Goal: Book appointment/travel/reservation

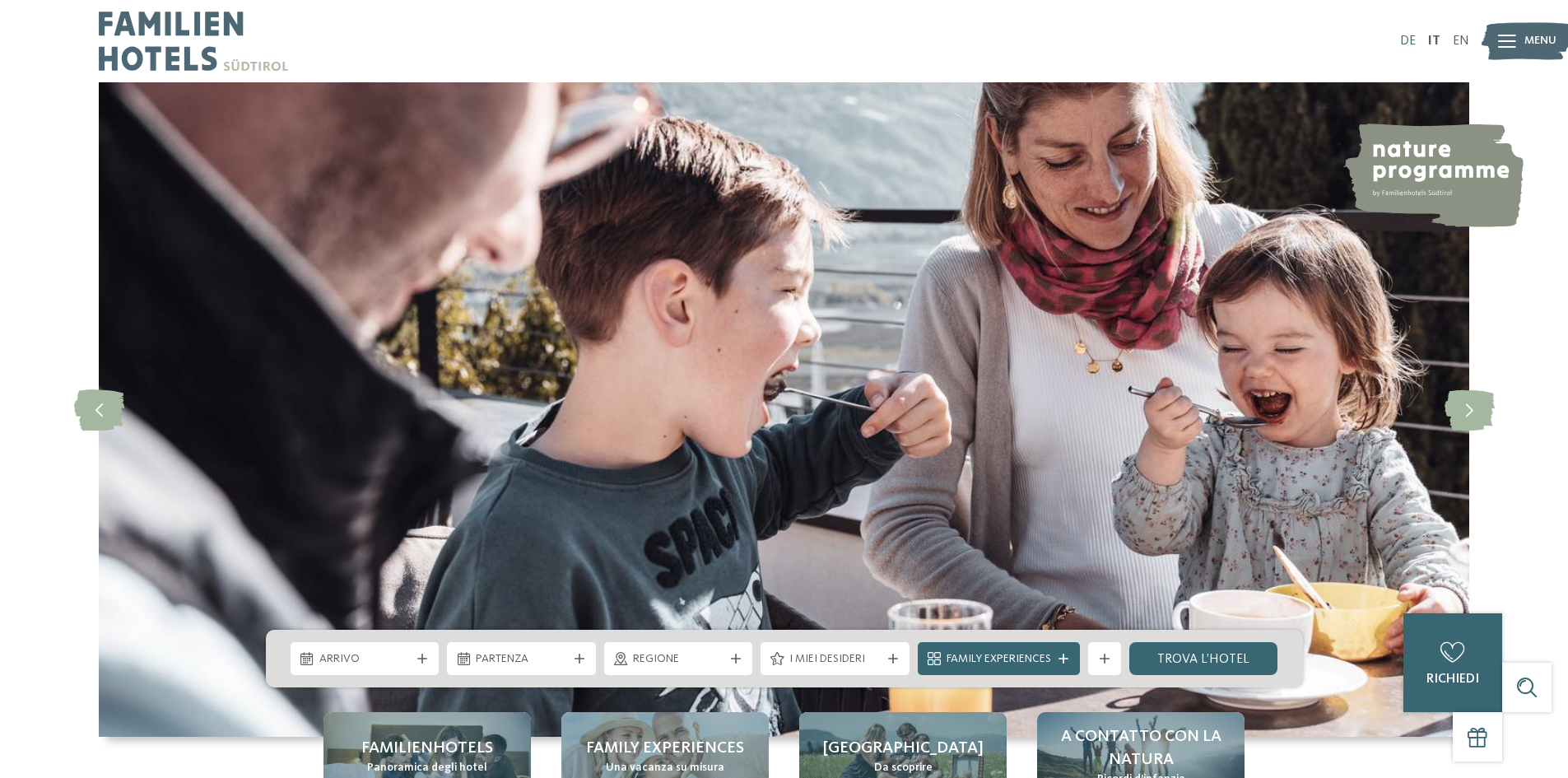
click at [1405, 38] on link "DE" at bounding box center [1407, 42] width 16 height 13
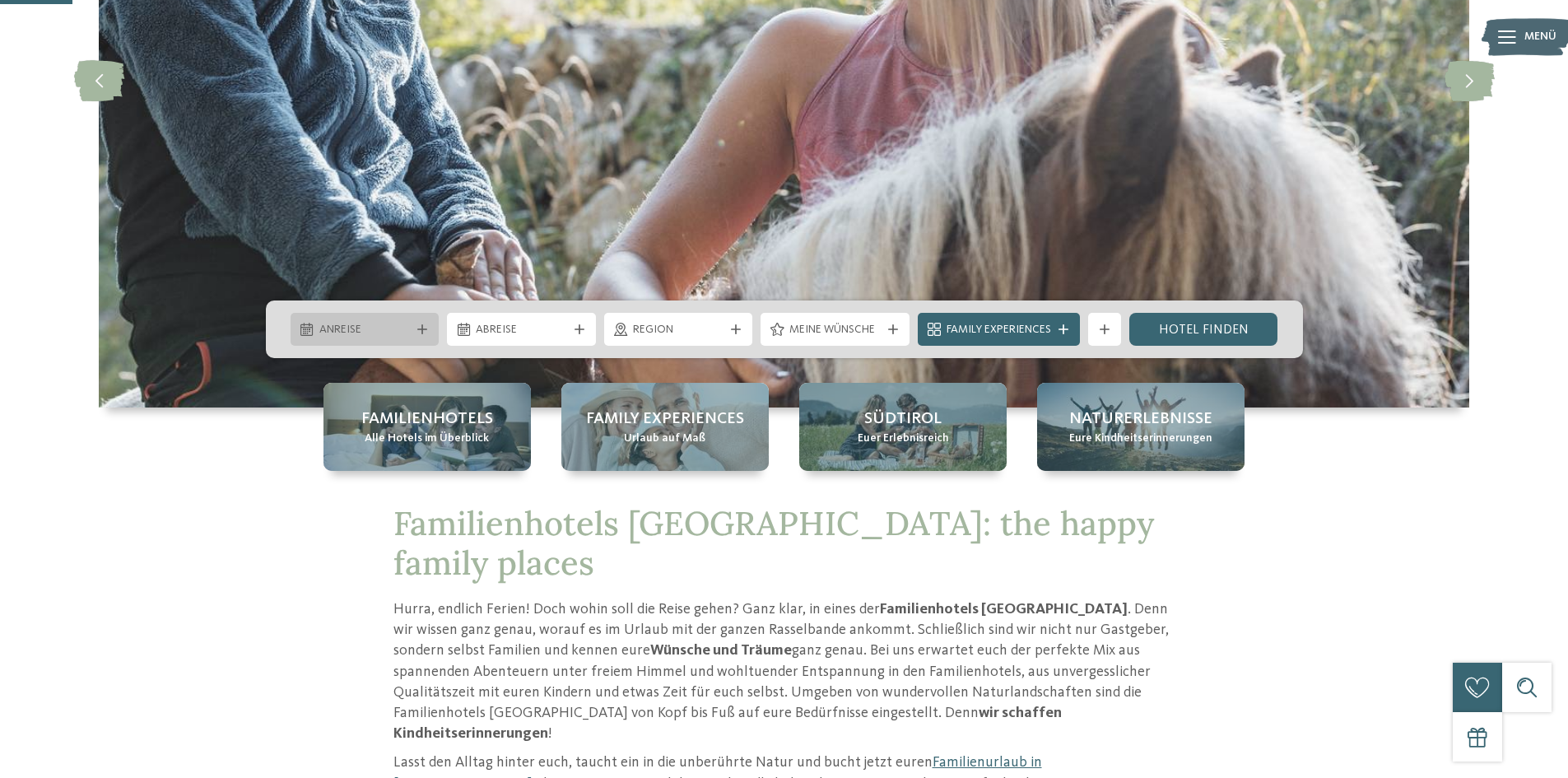
click at [369, 326] on span "Anreise" at bounding box center [365, 330] width 92 height 16
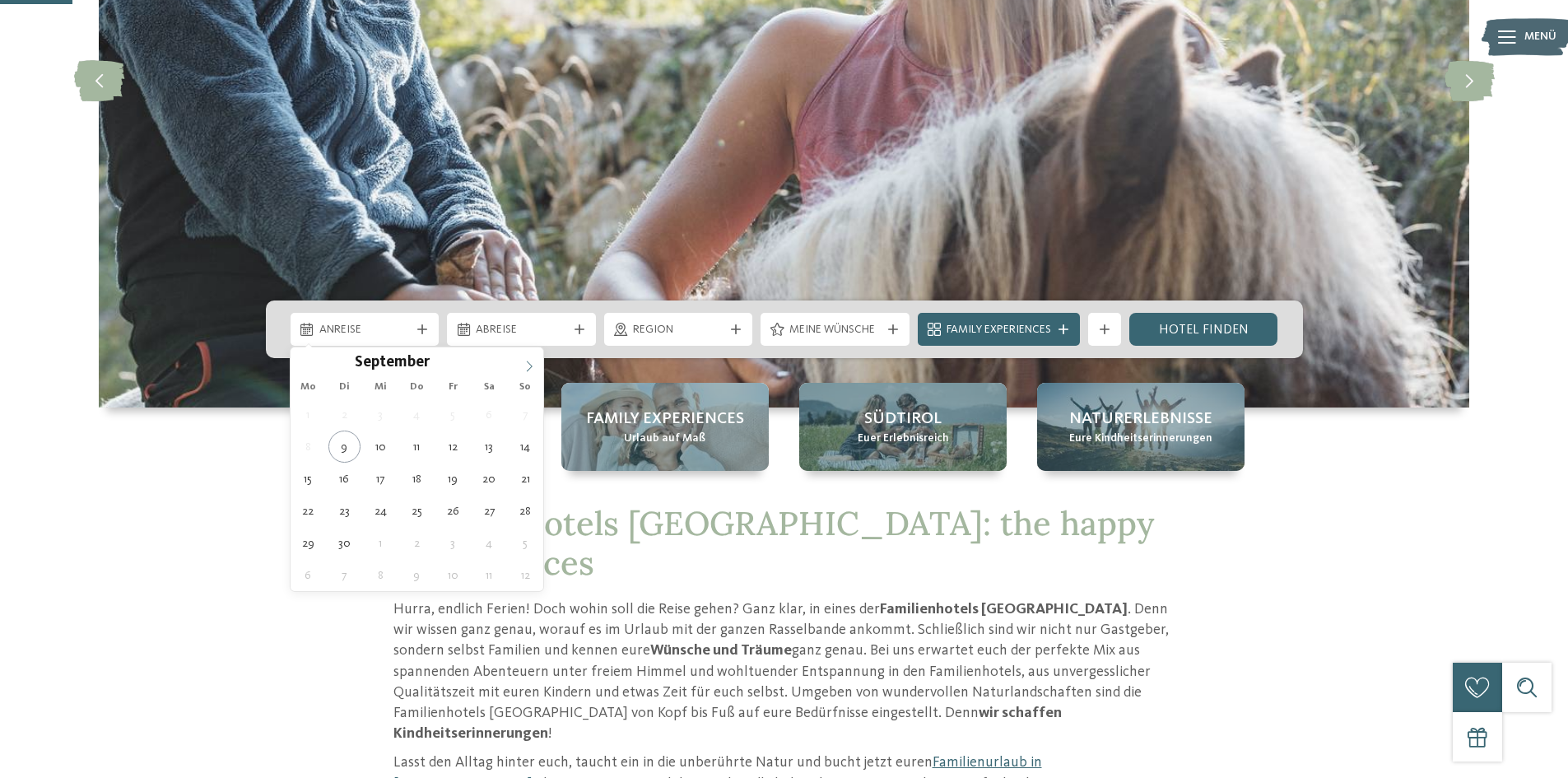
click at [532, 362] on icon at bounding box center [529, 366] width 11 height 11
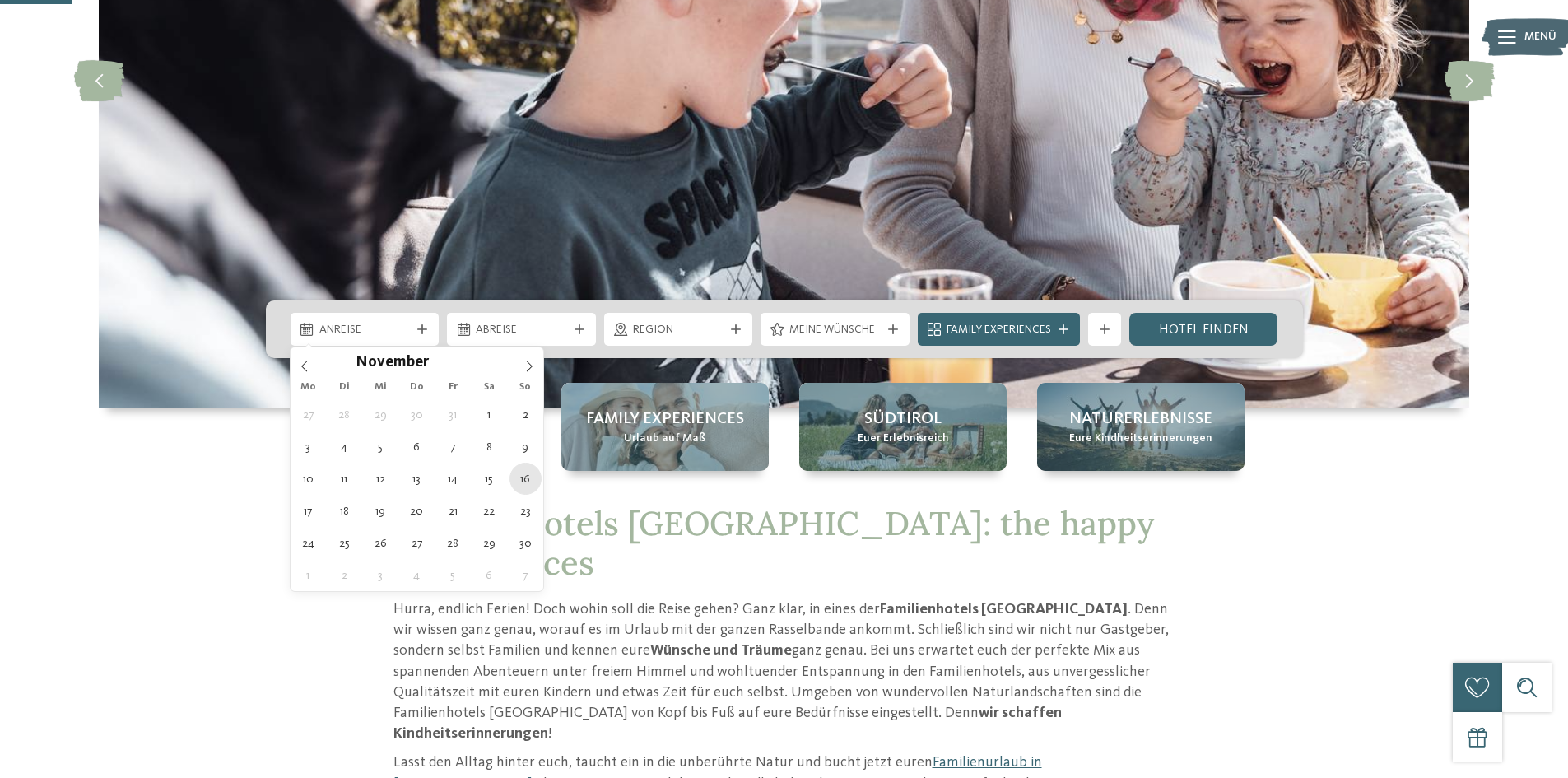
type div "16.11.2025"
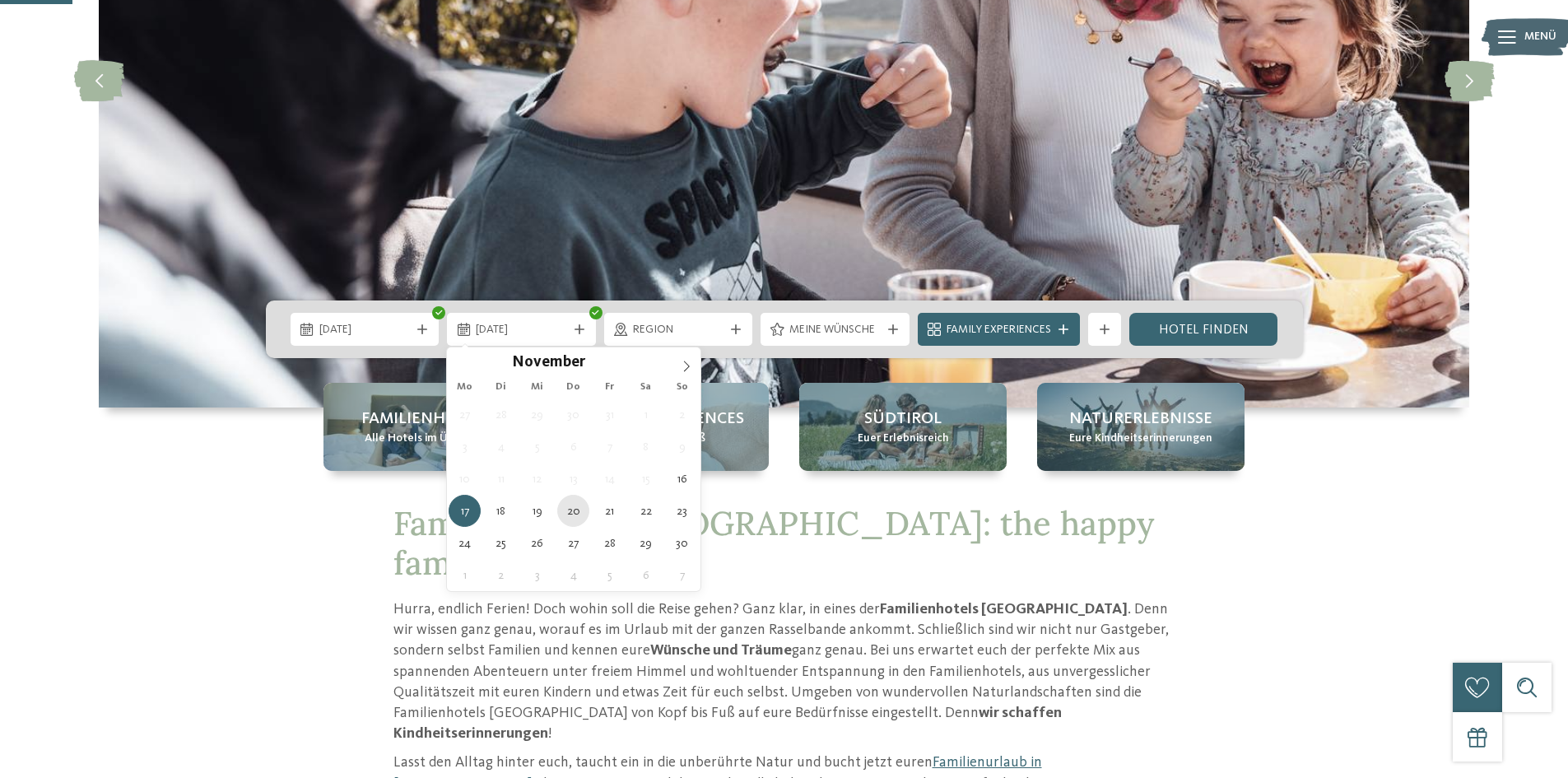
type div "20.11.2025"
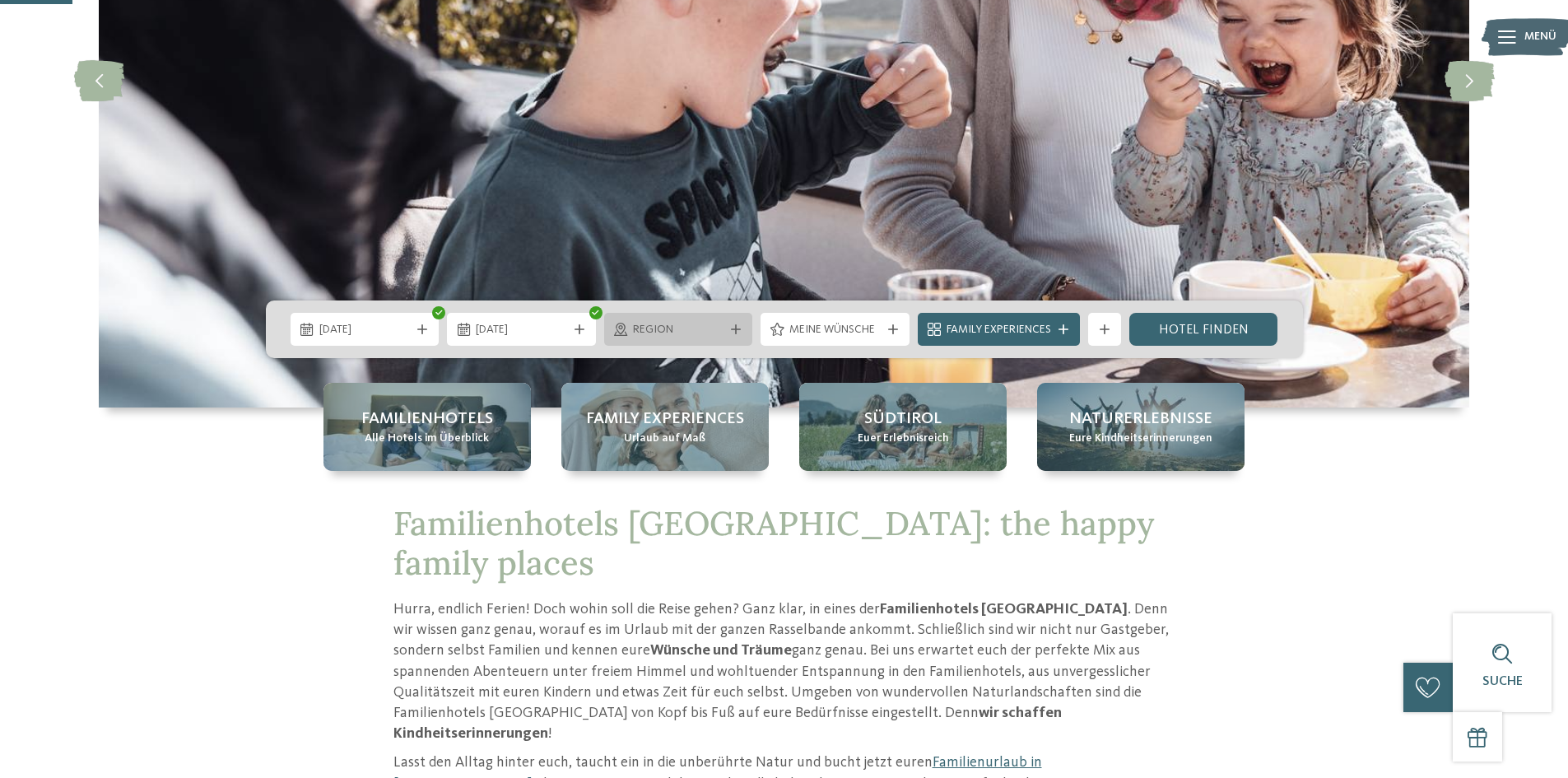
click at [720, 330] on span "Region" at bounding box center [679, 330] width 92 height 16
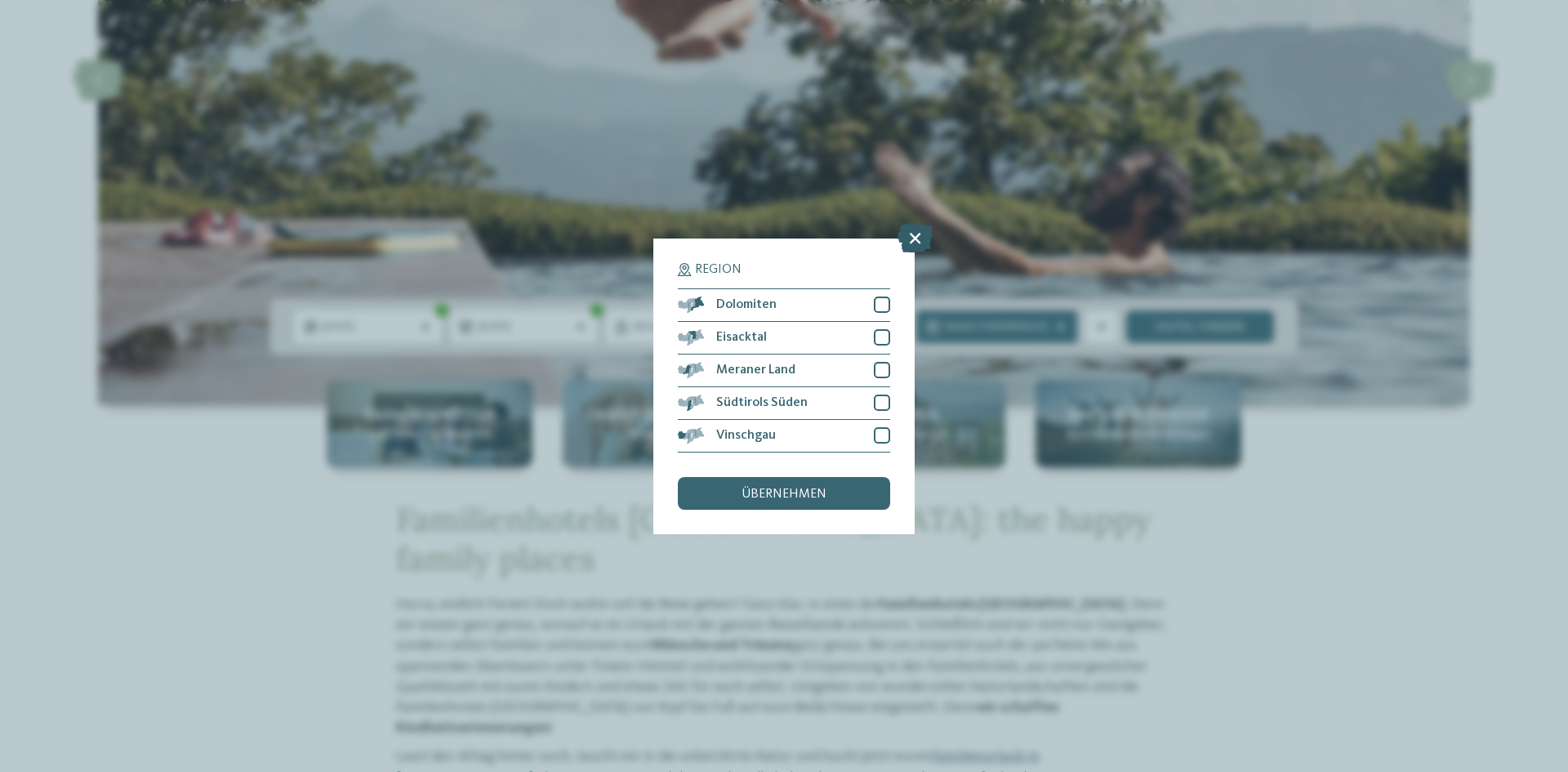
click at [913, 236] on icon at bounding box center [914, 237] width 35 height 28
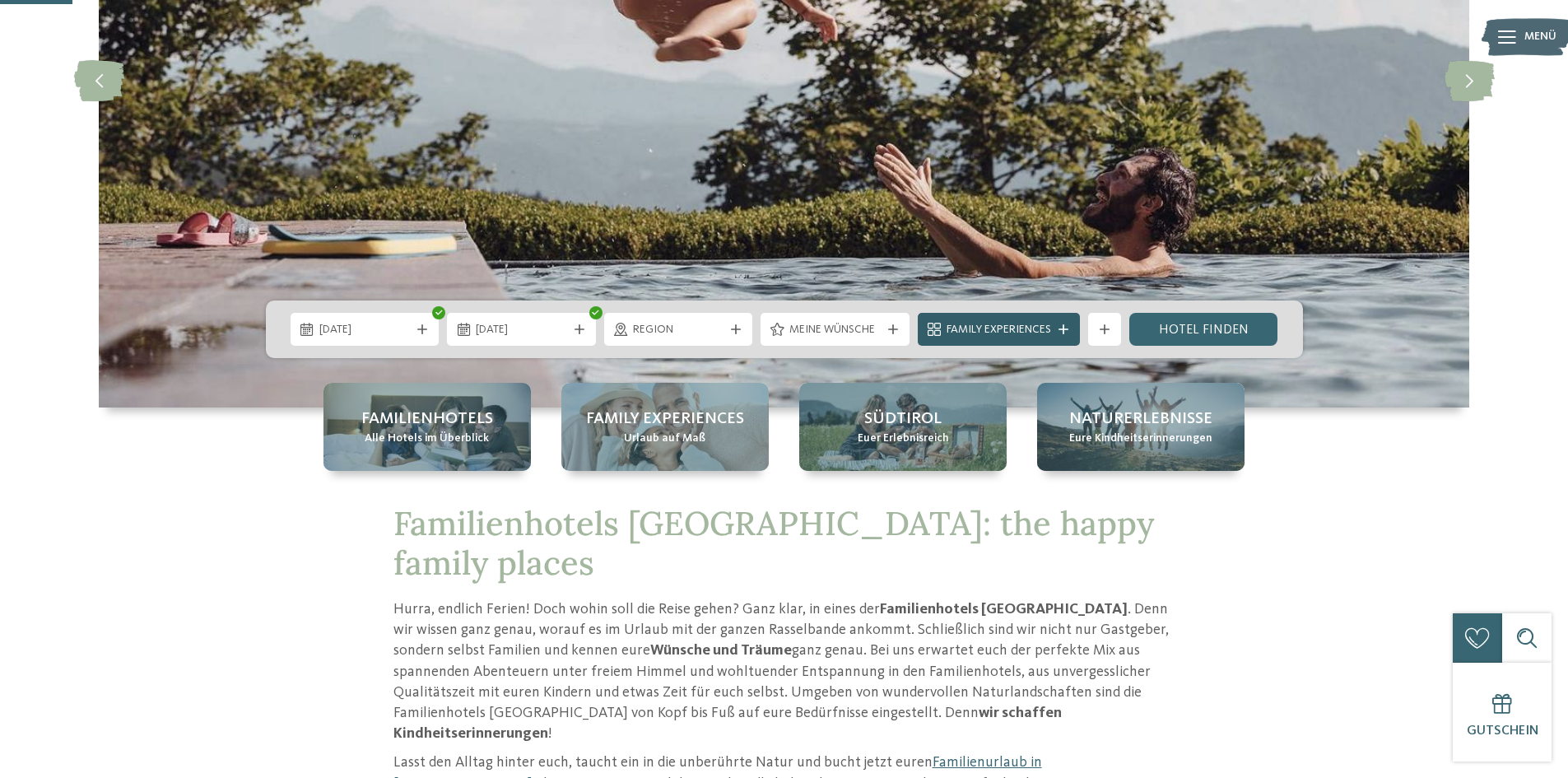
click at [1048, 334] on span "Family Experiences" at bounding box center [998, 330] width 105 height 16
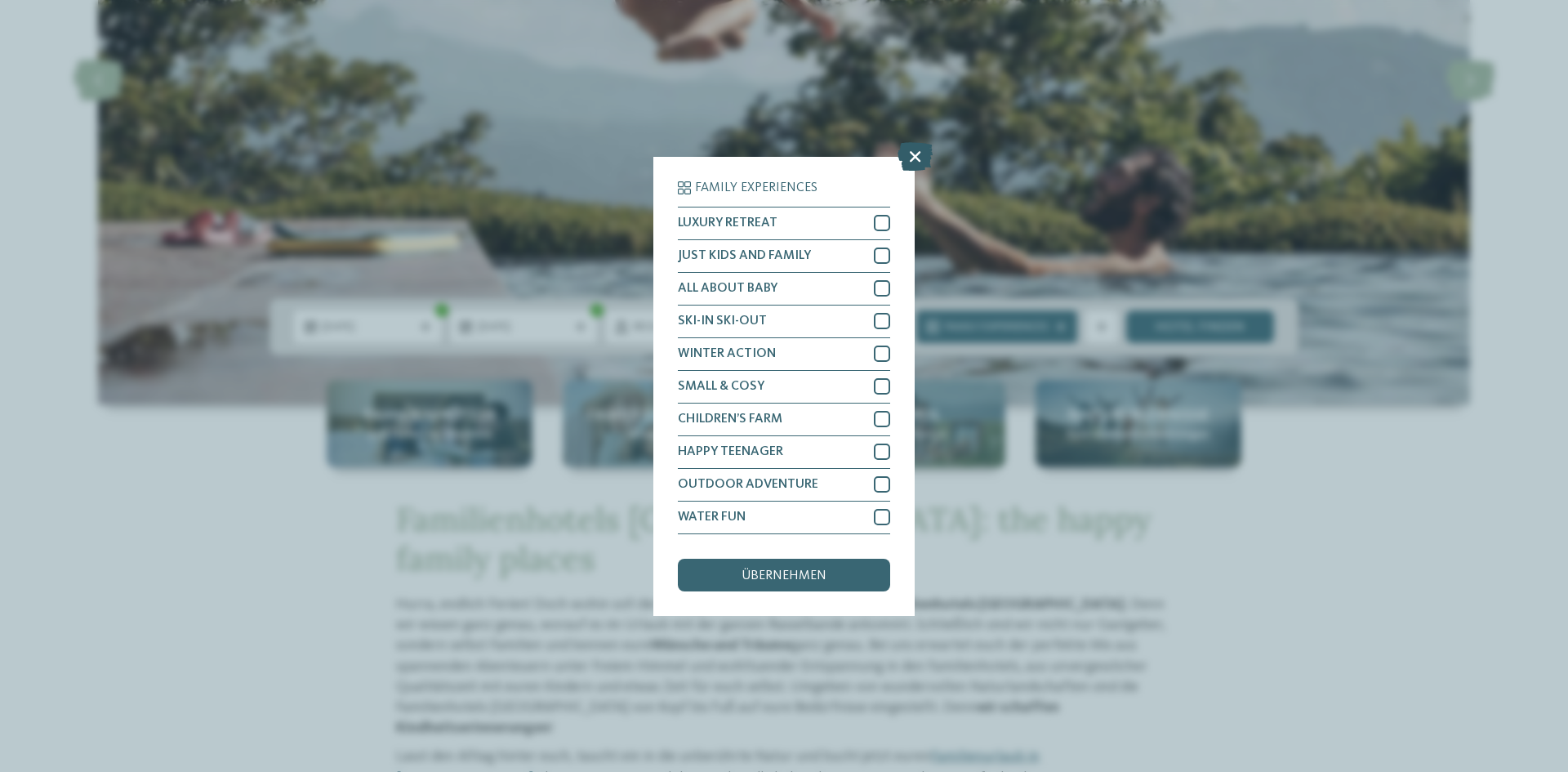
click at [911, 166] on icon at bounding box center [914, 156] width 35 height 28
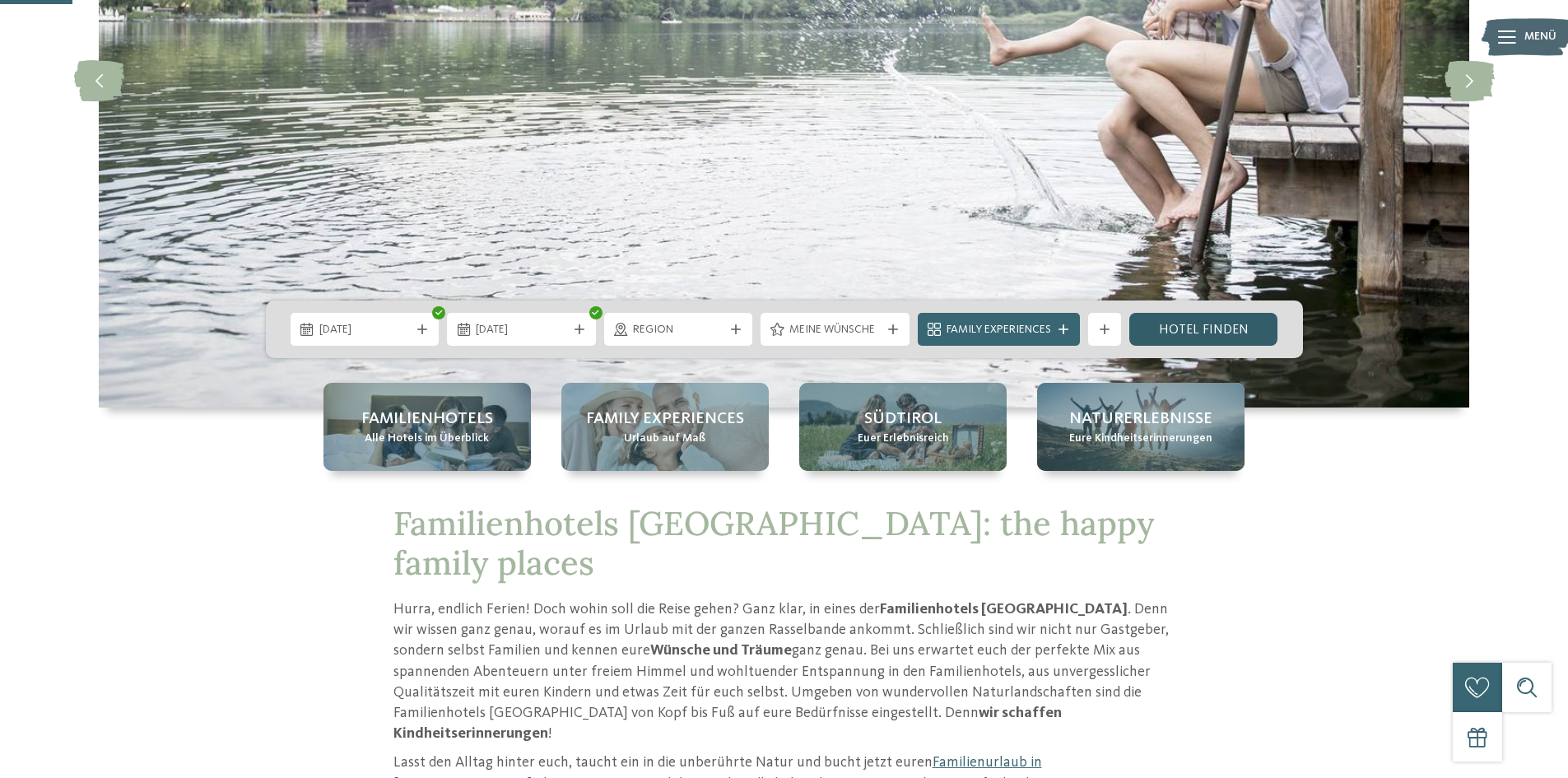
click at [1232, 322] on link "Hotel finden" at bounding box center [1204, 329] width 149 height 33
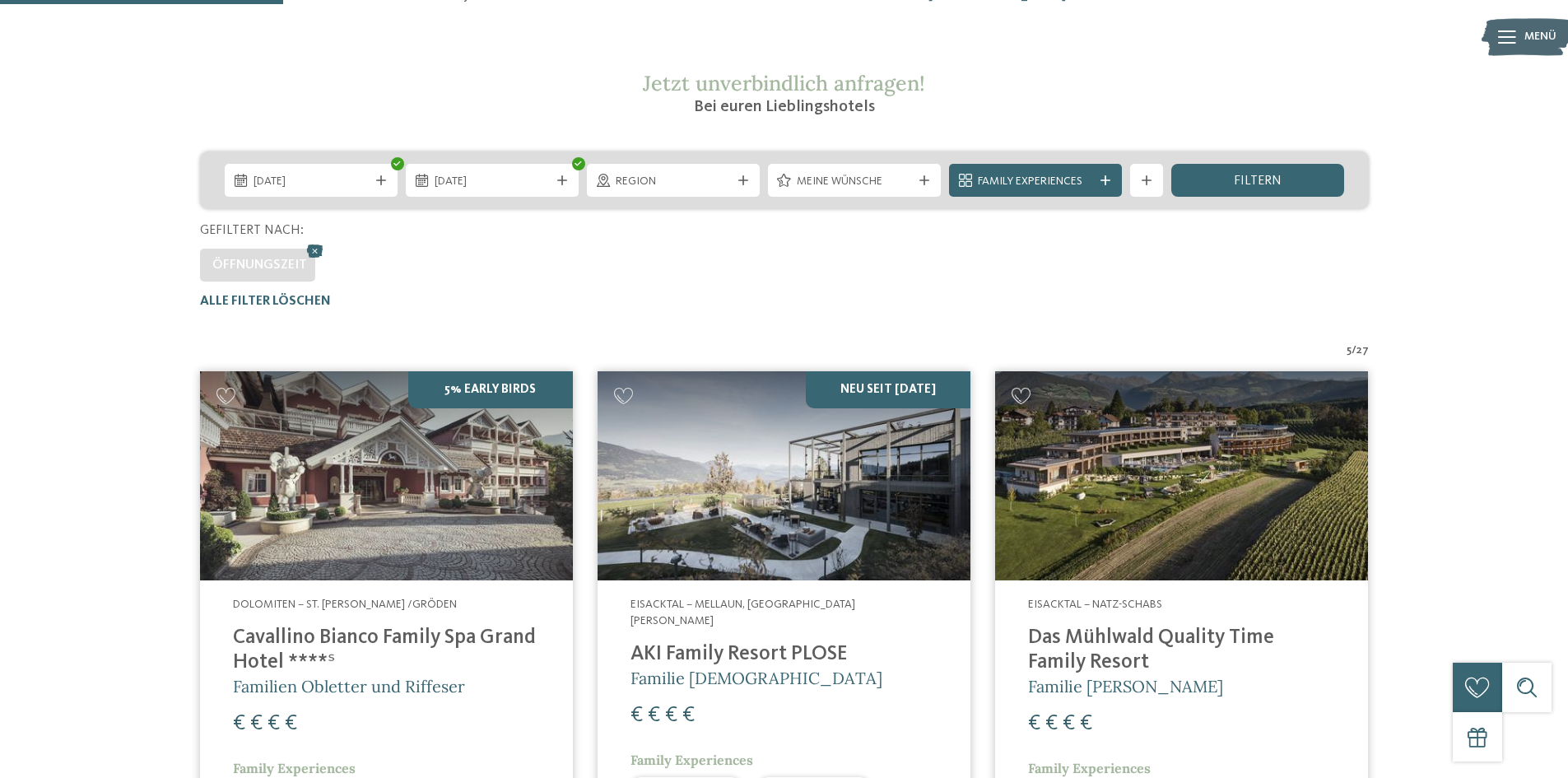
scroll to position [211, 0]
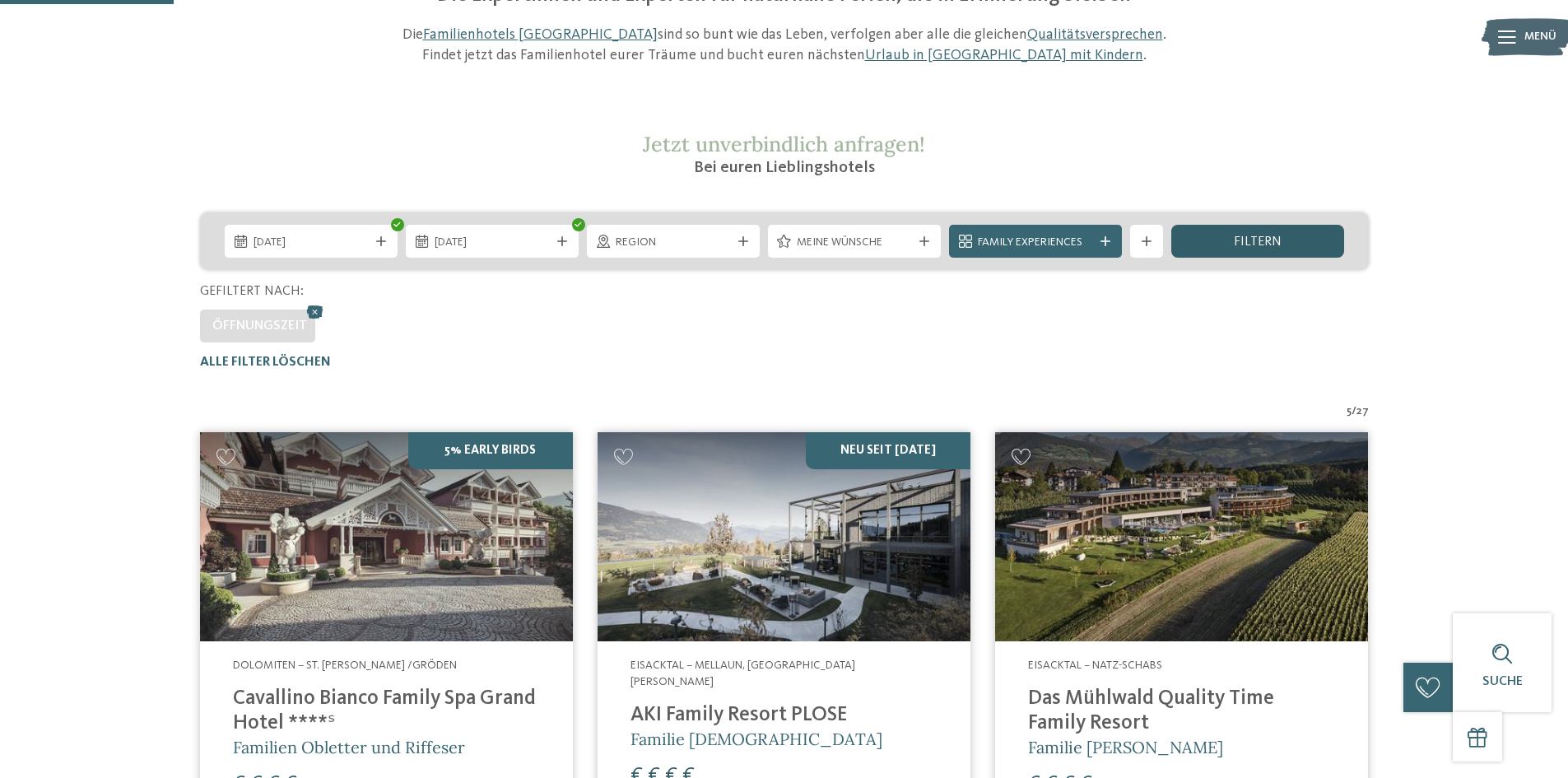
click at [1243, 240] on span "filtern" at bounding box center [1257, 242] width 48 height 13
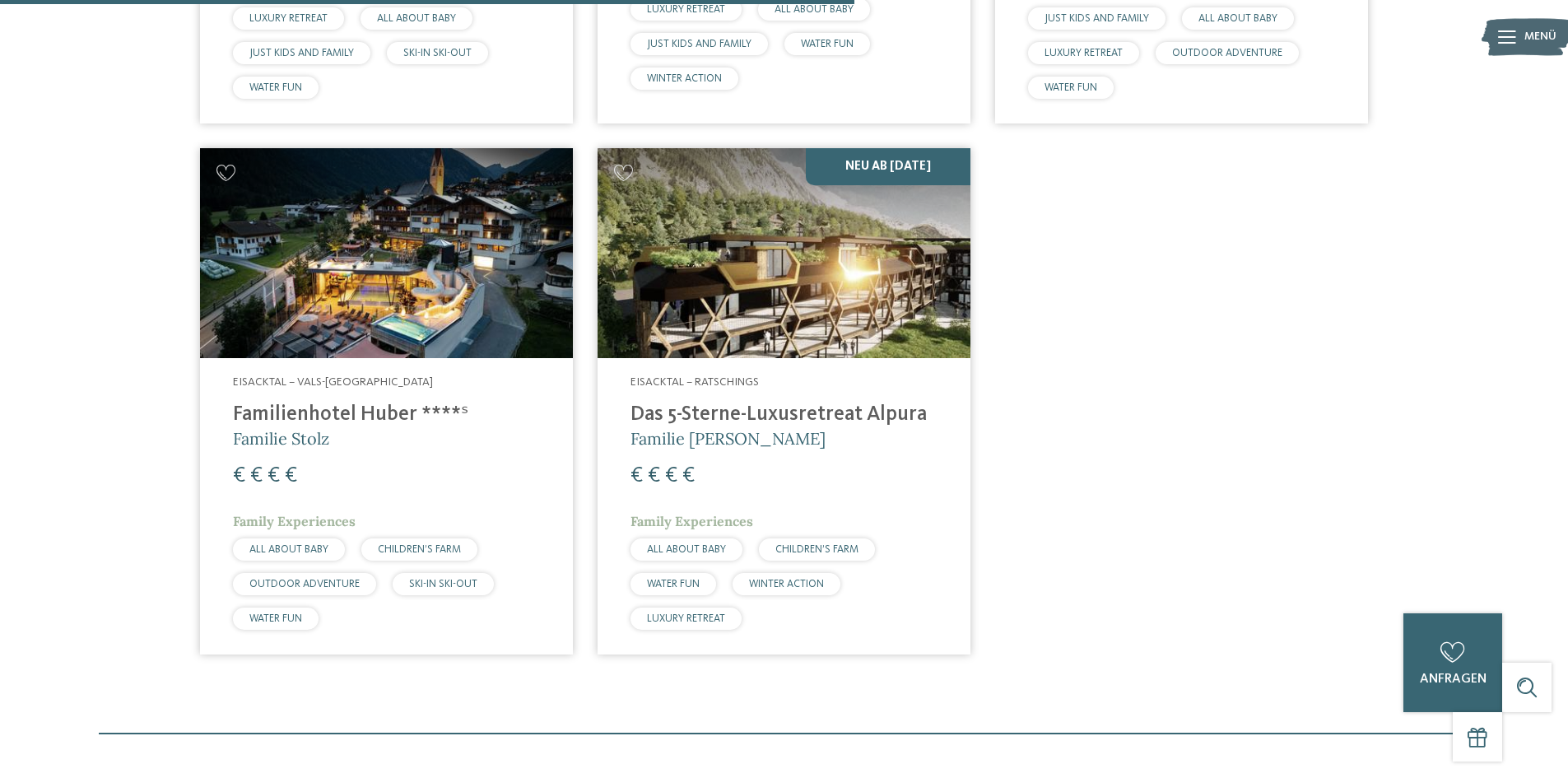
scroll to position [1034, 0]
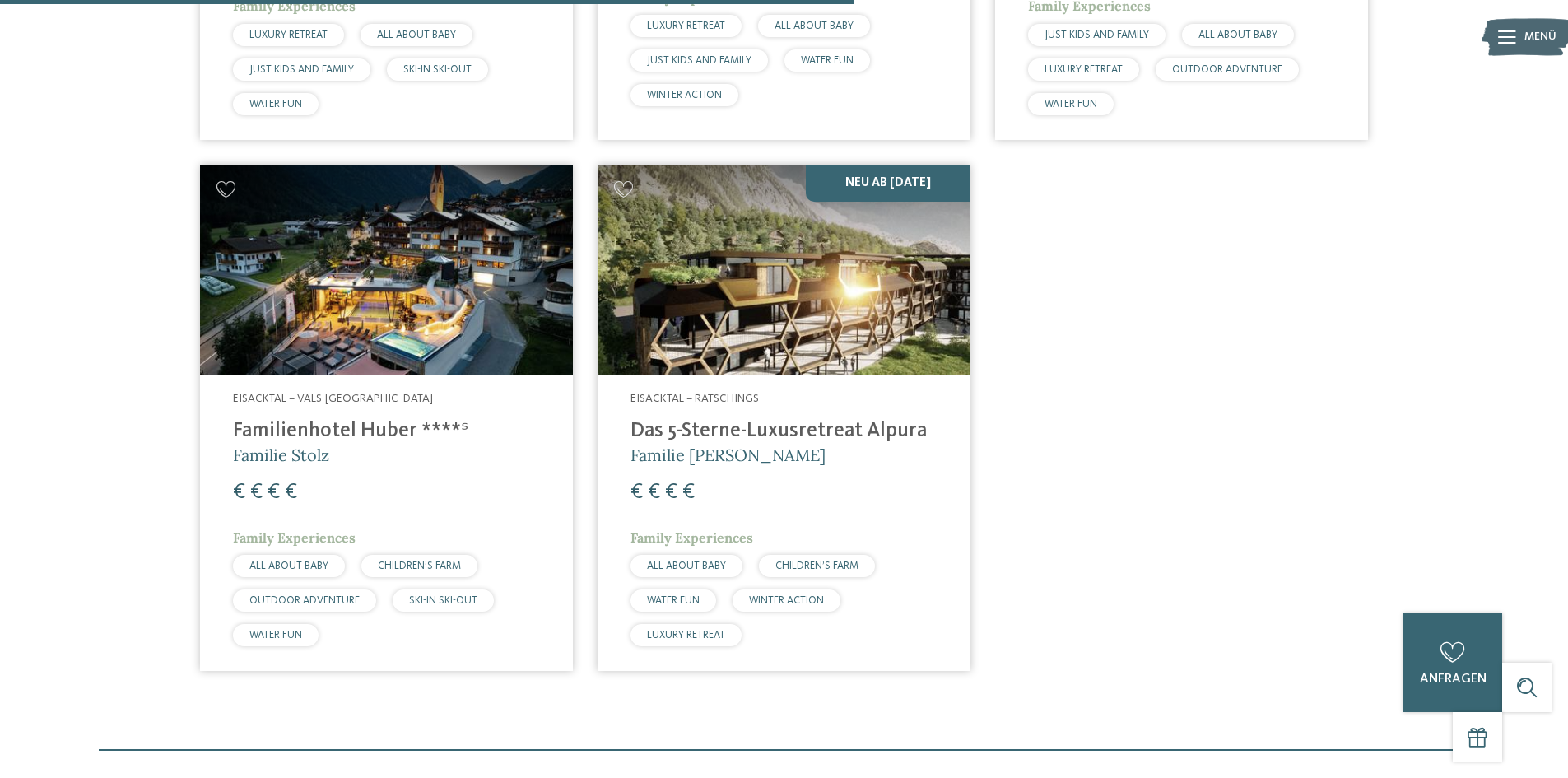
click at [360, 431] on h4 "Familienhotel Huber ****ˢ" at bounding box center [386, 431] width 307 height 25
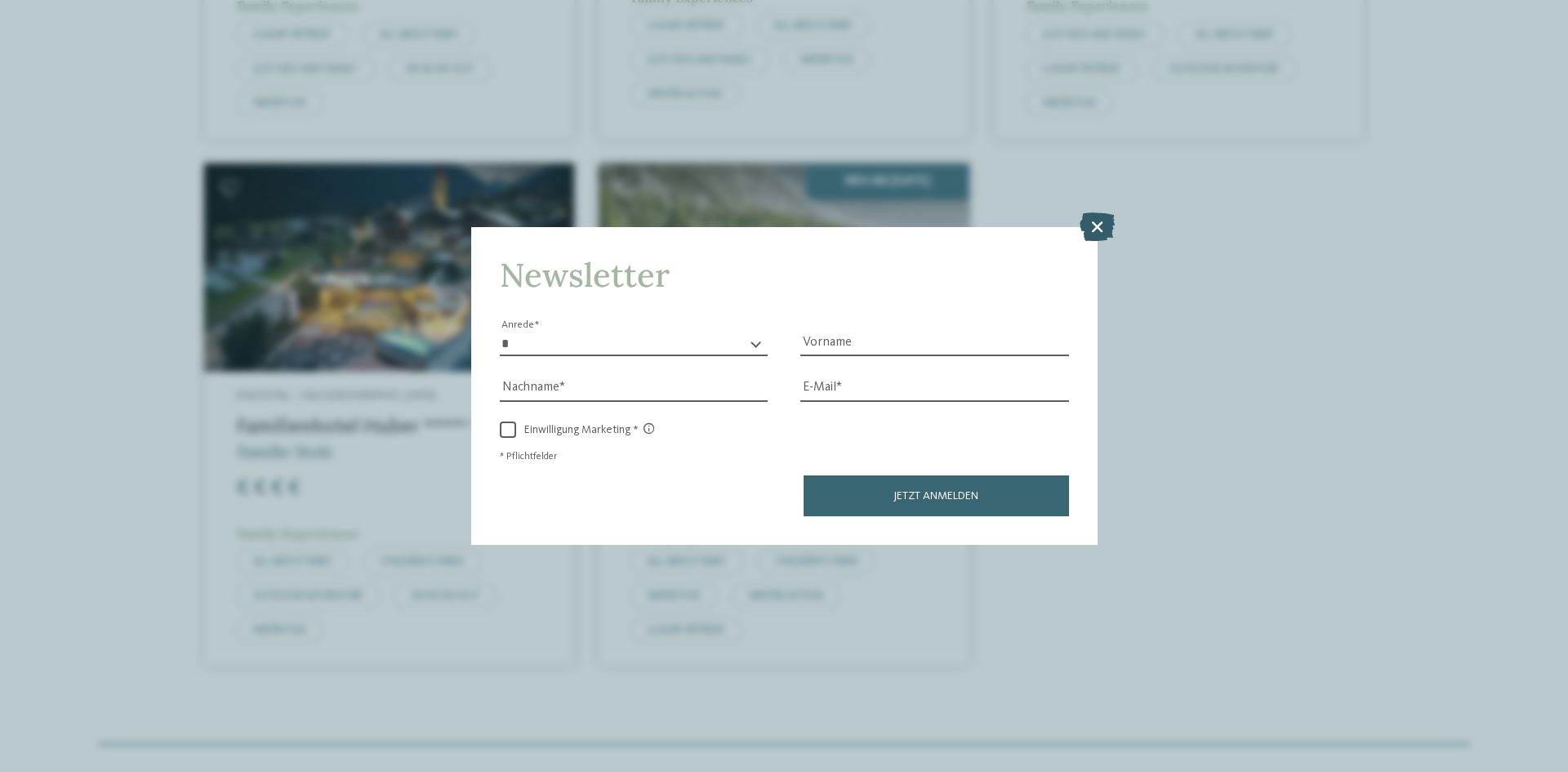
click at [1098, 221] on icon at bounding box center [1096, 226] width 35 height 28
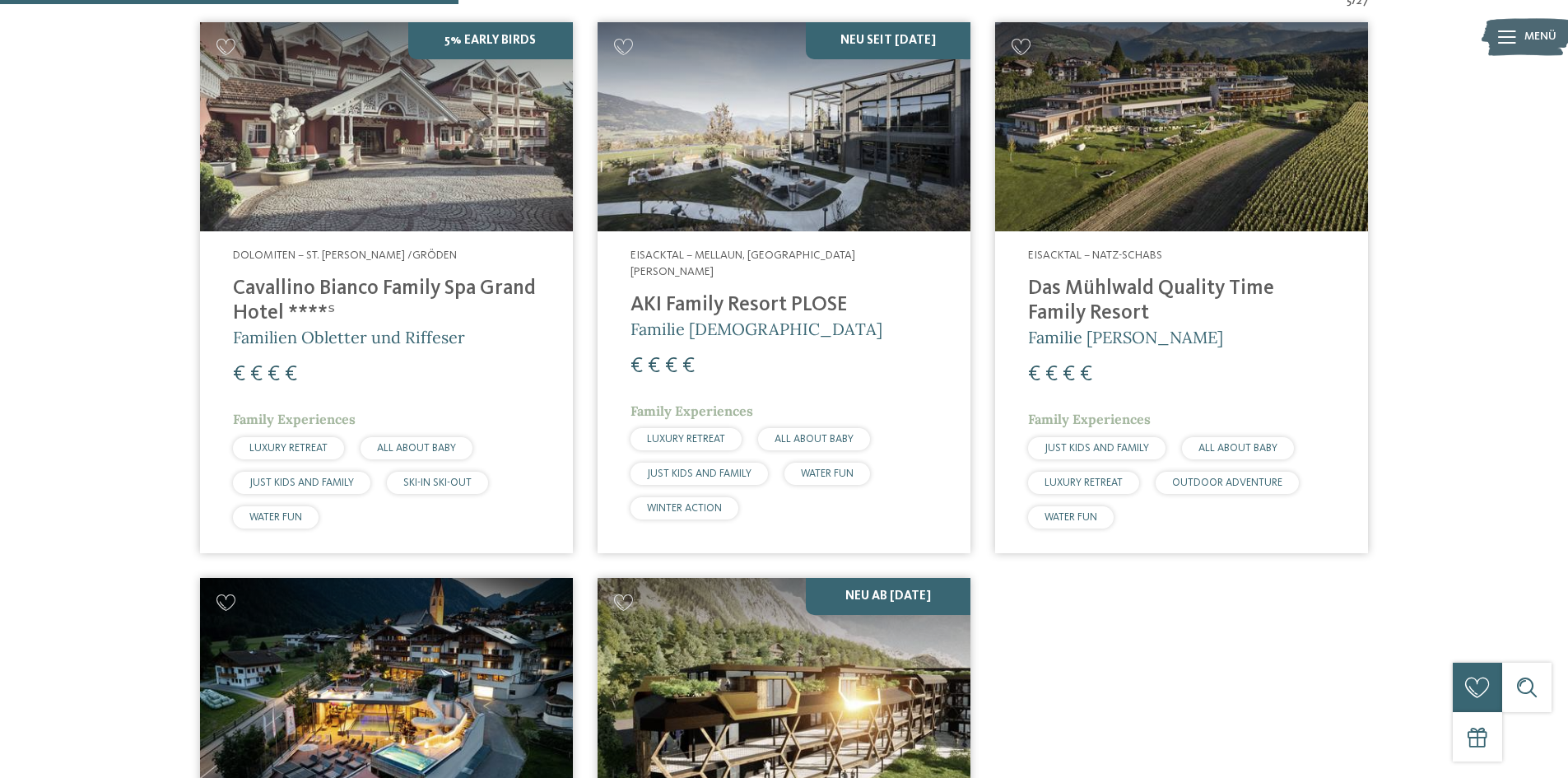
scroll to position [540, 0]
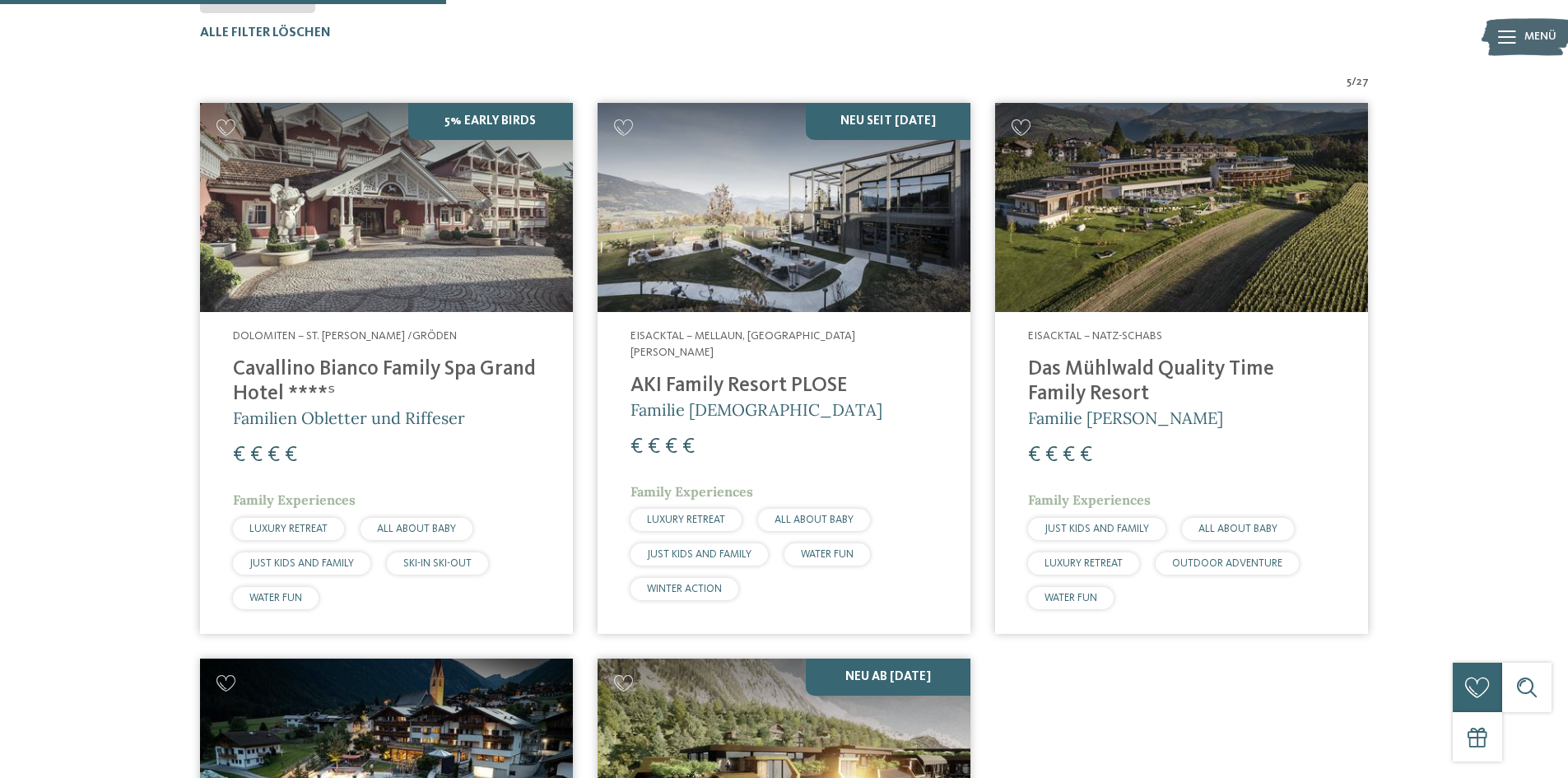
click at [738, 378] on h4 "AKI Family Resort PLOSE" at bounding box center [784, 386] width 307 height 25
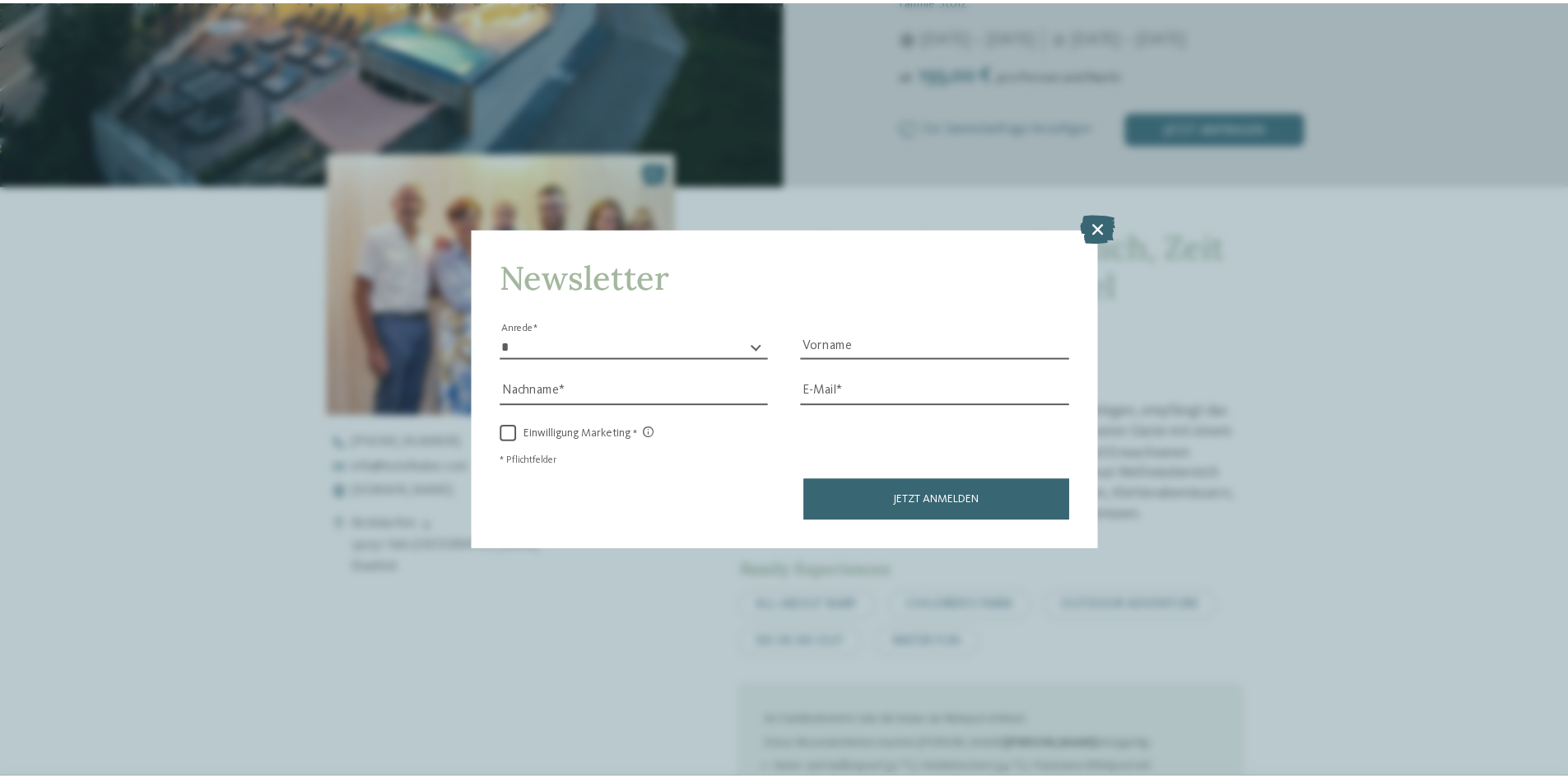
scroll to position [577, 0]
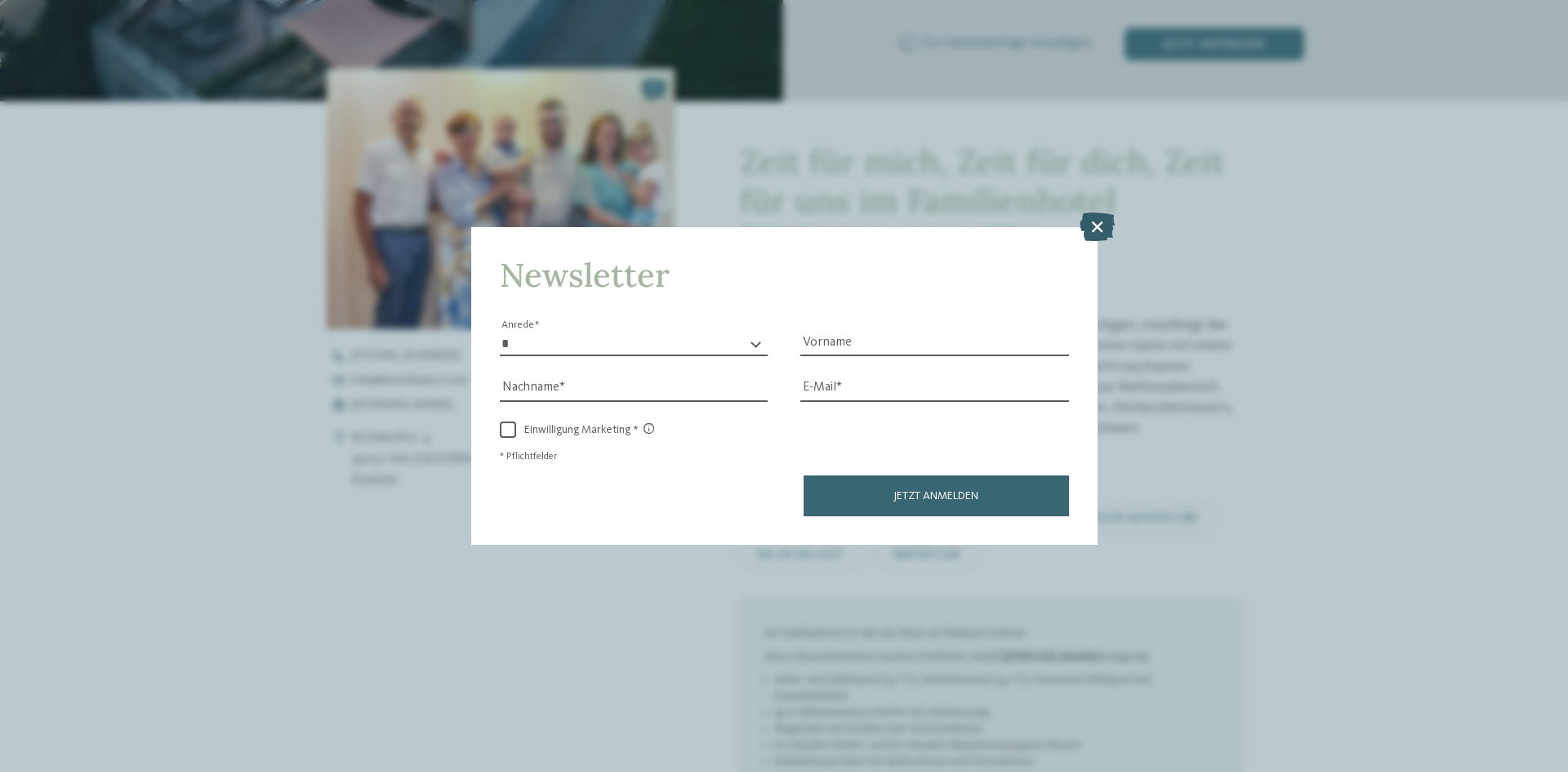
click at [1099, 227] on icon at bounding box center [1096, 226] width 35 height 28
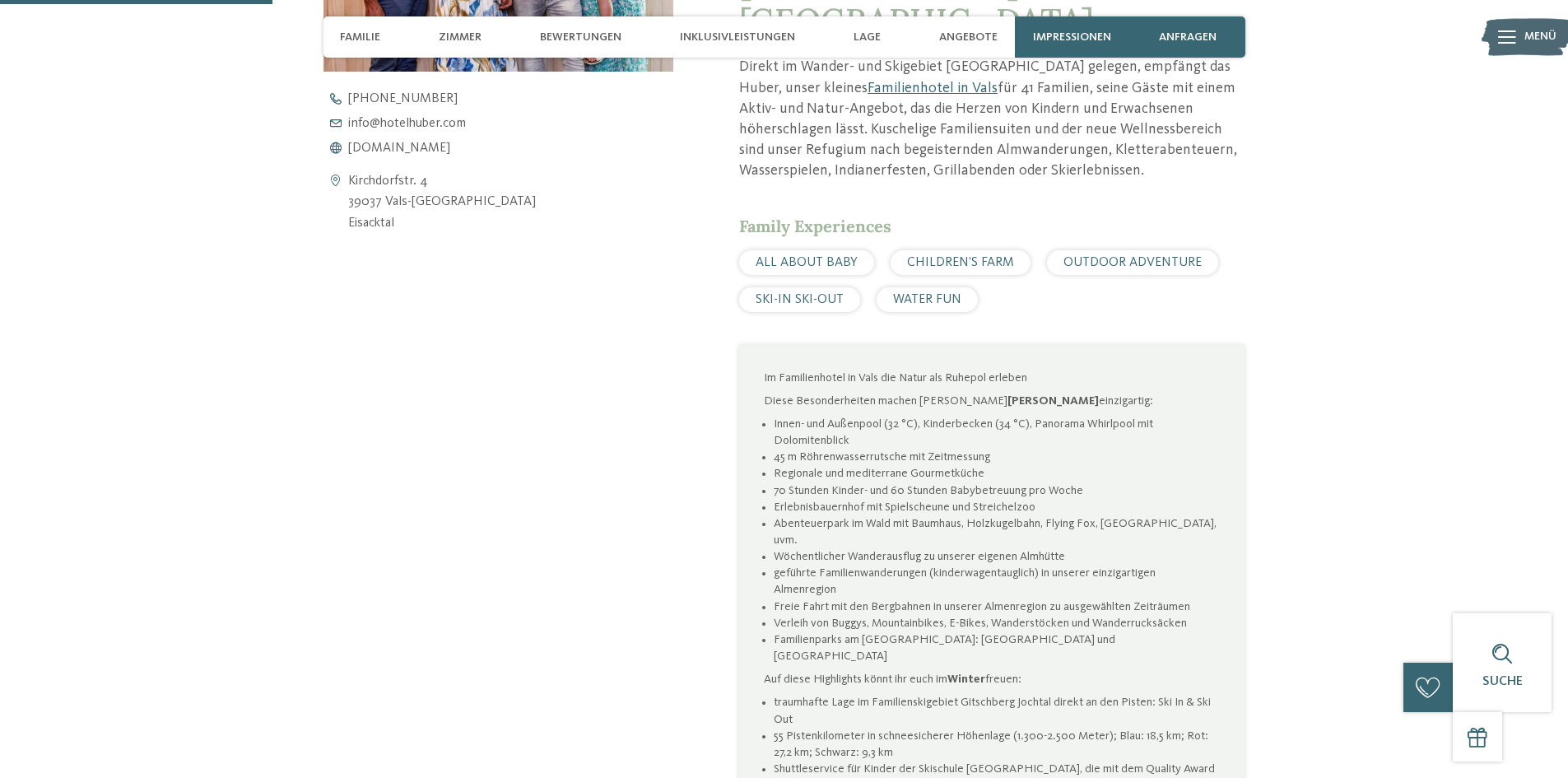
scroll to position [0, 0]
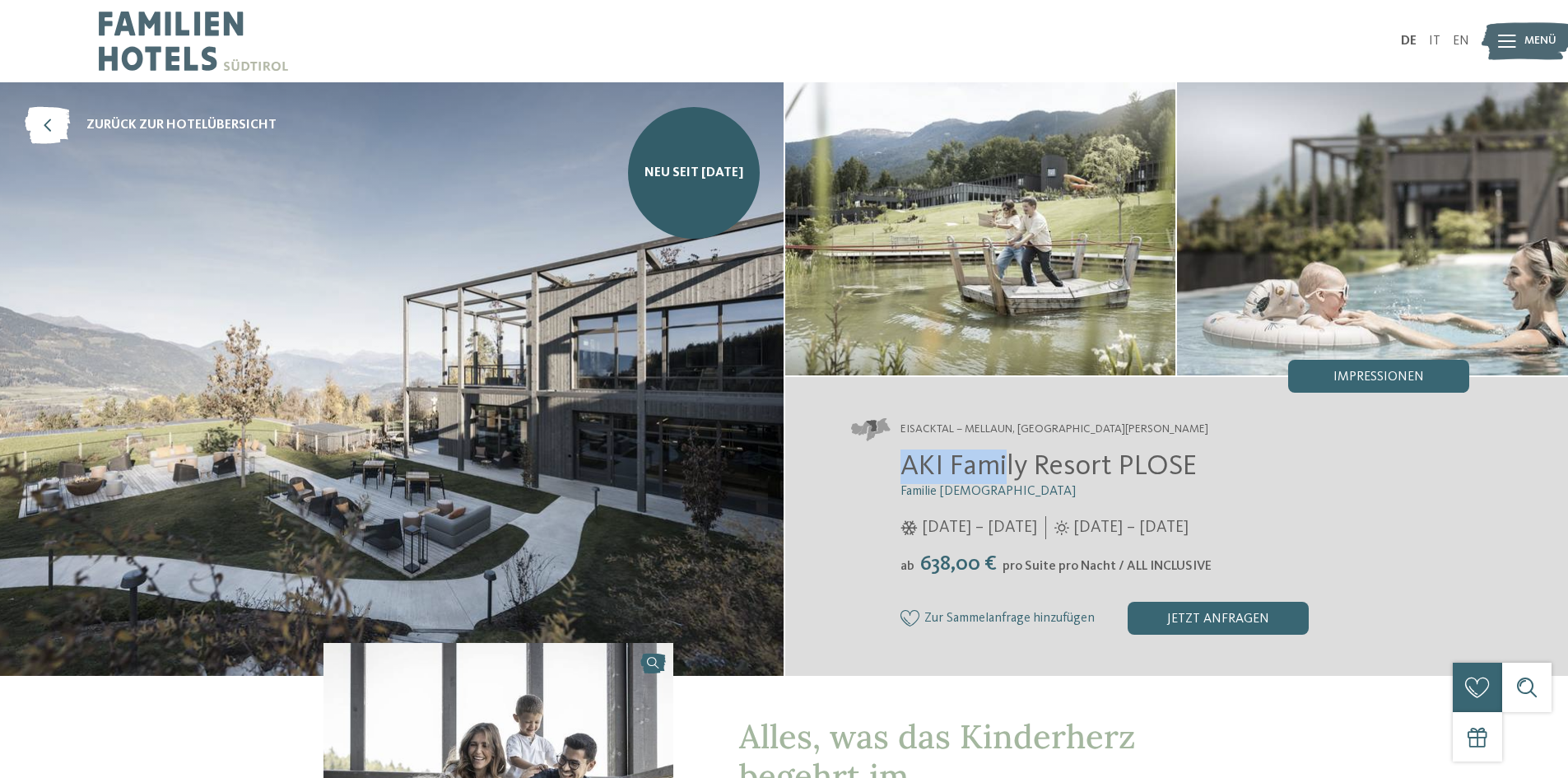
drag, startPoint x: 905, startPoint y: 463, endPoint x: 1003, endPoint y: 458, distance: 98.1
click at [1003, 458] on span "AKI Family Resort PLOSE" at bounding box center [1049, 466] width 297 height 28
click at [1119, 489] on h3 "Familie [DEMOGRAPHIC_DATA]" at bounding box center [1185, 492] width 570 height 16
